Goal: Find specific page/section: Find specific page/section

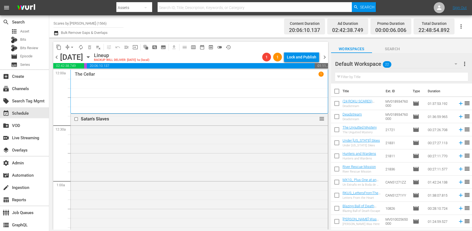
scroll to position [2562, 0]
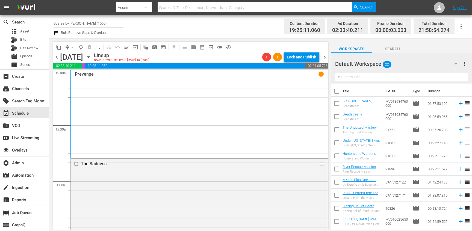
scroll to position [2256, 0]
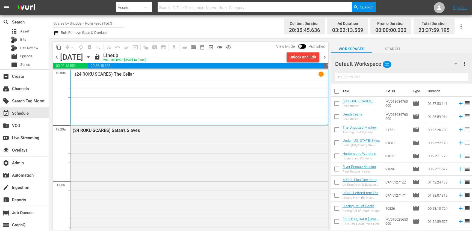
scroll to position [945, 0]
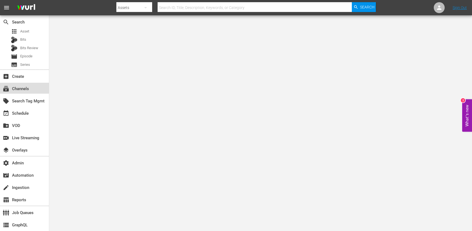
click at [37, 84] on div "subscriptions Channels" at bounding box center [24, 88] width 49 height 11
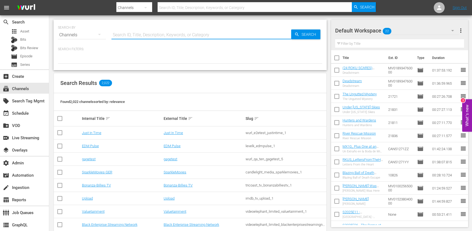
click at [132, 37] on input "text" at bounding box center [202, 34] width 180 height 13
type input "witz"
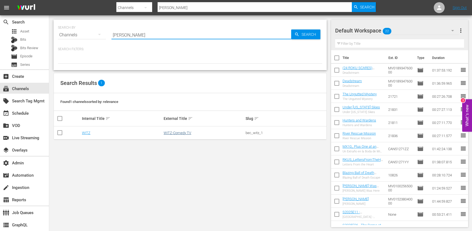
type input "witz"
click at [184, 131] on link "WITZ-Comedy TV" at bounding box center [178, 133] width 28 height 4
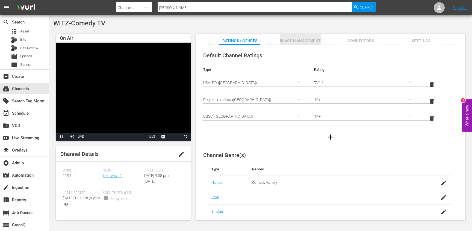
click at [305, 42] on span "Image Management" at bounding box center [300, 40] width 41 height 7
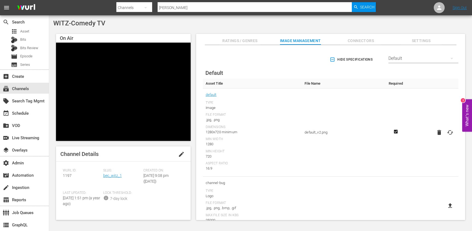
click at [401, 62] on div "Default" at bounding box center [424, 58] width 70 height 15
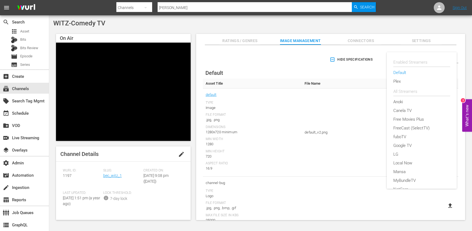
drag, startPoint x: 401, startPoint y: 152, endPoint x: 319, endPoint y: 55, distance: 127.2
click at [319, 55] on div "Enabled Streamers Default Plex All Streamers Anoki Canela TV Free Movies Plus F…" at bounding box center [236, 115] width 472 height 231
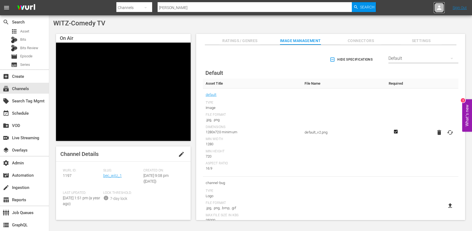
click at [437, 11] on div at bounding box center [439, 7] width 11 height 11
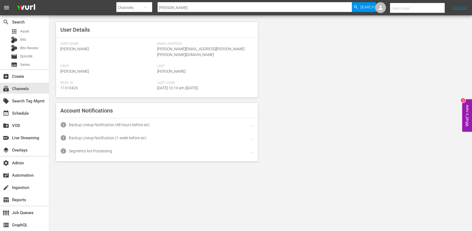
click at [437, 11] on input "text" at bounding box center [425, 8] width 70 height 13
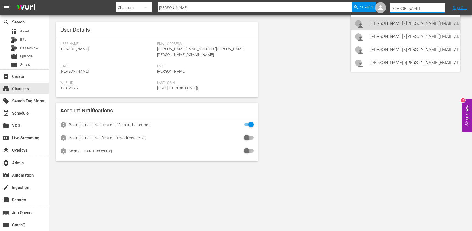
click at [422, 25] on div "Jacob Gordon <jacob@besteverchannels.com>" at bounding box center [413, 23] width 85 height 13
type input "Jacob Gordon (11313011)"
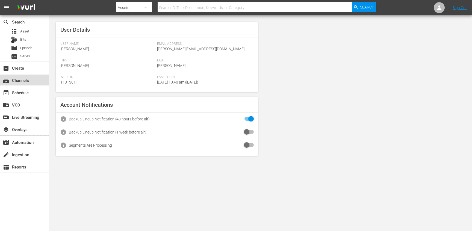
click at [21, 82] on div "subscriptions Channels" at bounding box center [15, 79] width 31 height 5
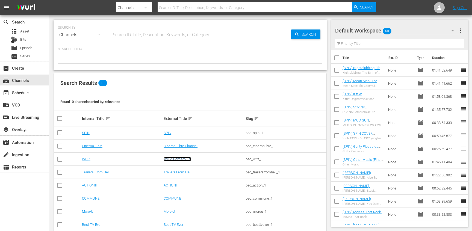
click at [179, 161] on link "WITZ-Comedy TV" at bounding box center [178, 159] width 28 height 4
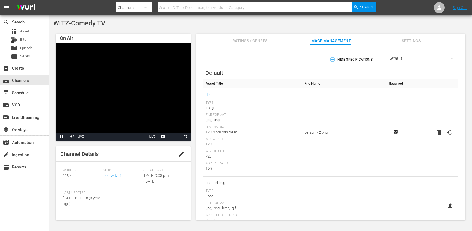
click at [399, 55] on div "Default" at bounding box center [424, 58] width 70 height 15
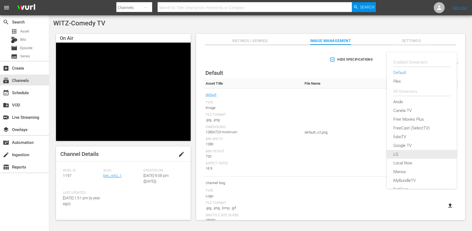
click at [403, 152] on div "LG" at bounding box center [422, 154] width 57 height 9
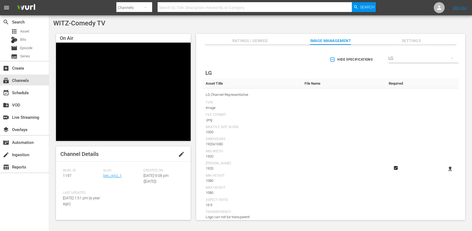
click at [404, 59] on div "LG" at bounding box center [424, 58] width 70 height 15
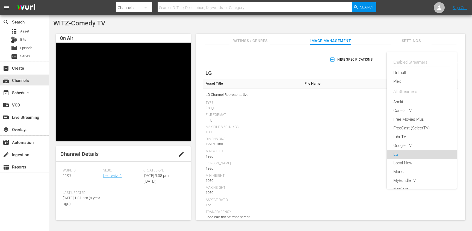
click at [406, 155] on div "LG" at bounding box center [422, 154] width 57 height 9
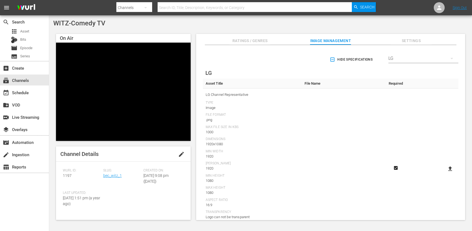
click at [403, 53] on div "LG" at bounding box center [424, 58] width 70 height 15
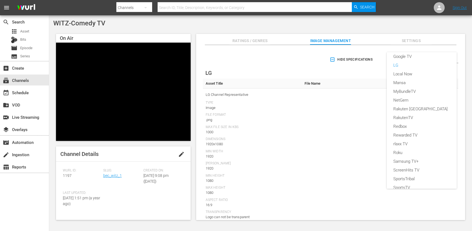
click at [376, 50] on div "Enabled Streamers Default Plex All Streamers Anoki Canela TV Free Movies Plus F…" at bounding box center [236, 115] width 472 height 231
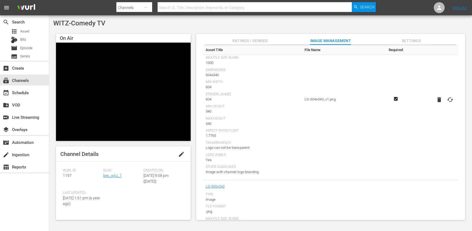
scroll to position [232, 0]
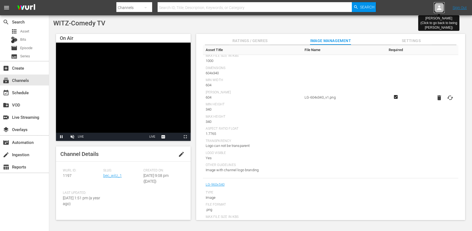
click at [439, 8] on icon at bounding box center [439, 7] width 4 height 4
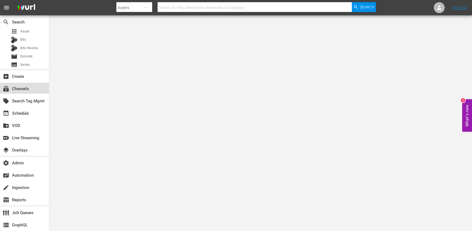
click at [23, 87] on div "subscriptions Channels" at bounding box center [15, 88] width 31 height 5
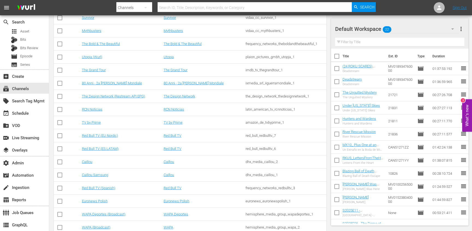
scroll to position [1755, 0]
